Goal: Check status: Check status

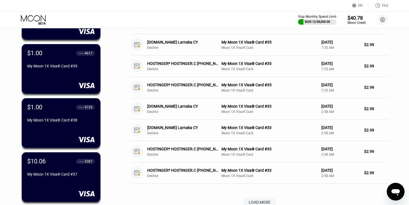
scroll to position [137, 0]
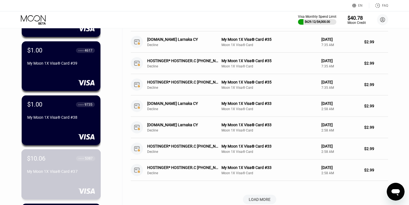
click at [54, 171] on div "My Moon 1X Visa® Card #37" at bounding box center [61, 172] width 68 height 4
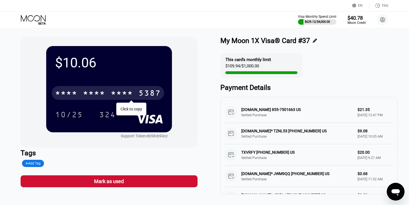
click at [88, 90] on div "* * * *" at bounding box center [94, 93] width 22 height 9
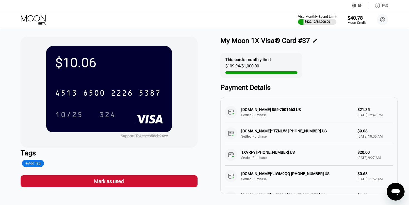
click at [36, 14] on div "Visa Monthly Spend Limit $629.12 / $4,000.00 $40.78 Moon Credit [PERSON_NAME] […" at bounding box center [204, 19] width 409 height 17
click at [29, 21] on icon at bounding box center [34, 20] width 26 height 10
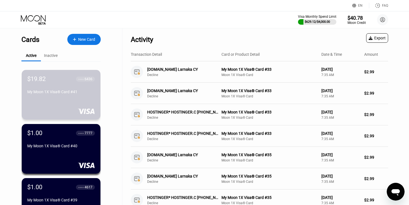
click at [68, 90] on div "My Moon 1X Visa® Card #41" at bounding box center [61, 92] width 68 height 4
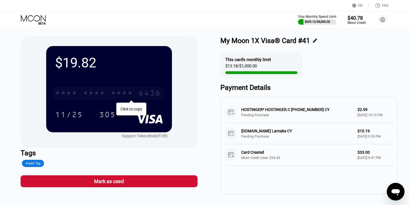
click at [104, 91] on div "* * * *" at bounding box center [94, 93] width 22 height 9
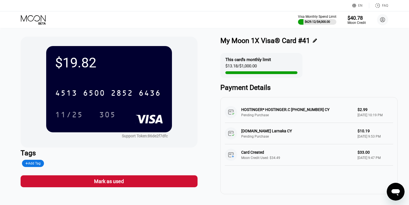
click at [41, 20] on icon at bounding box center [34, 20] width 26 height 10
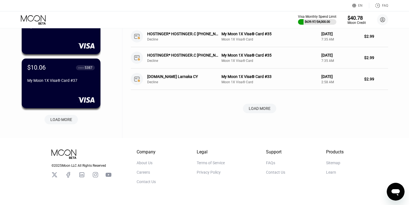
scroll to position [230, 0]
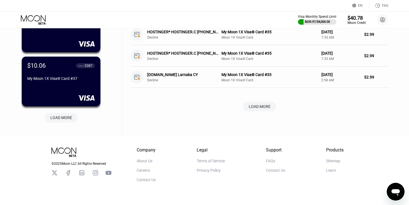
click at [68, 118] on div "LOAD MORE" at bounding box center [61, 117] width 22 height 5
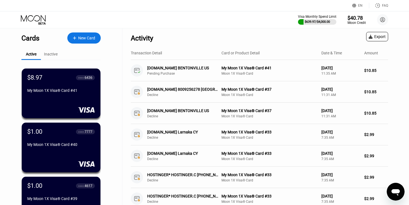
scroll to position [0, 0]
